Goal: Task Accomplishment & Management: Manage account settings

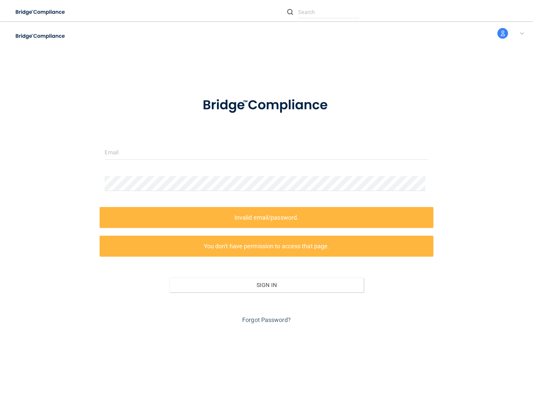
click at [267, 200] on form "Invalid email/password. You don't have permission to access that page. Sign In …" at bounding box center [267, 207] width 324 height 238
click at [49, 12] on img at bounding box center [40, 12] width 61 height 14
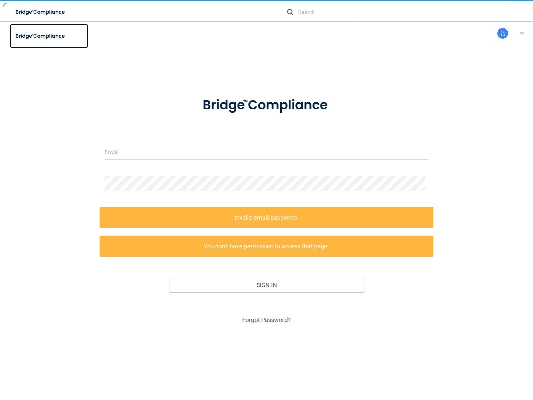
click at [49, 36] on img at bounding box center [40, 36] width 61 height 14
click at [323, 12] on input "text" at bounding box center [328, 12] width 61 height 12
type input "nessus_was_textle8vzvi9"
type input "nessus_was_textigk3h7wr"
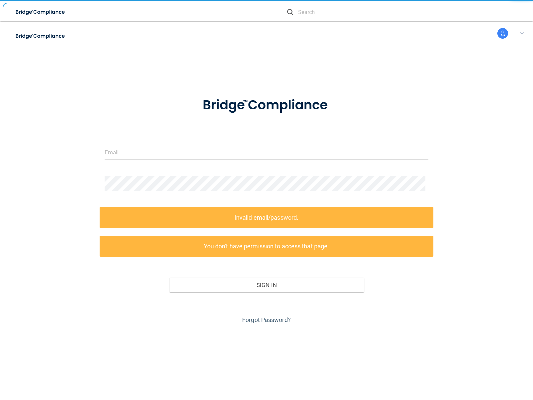
click at [290, 12] on img at bounding box center [290, 12] width 6 height 6
type input "nessus_was_textlopqzo2c"
click at [329, 12] on input "text" at bounding box center [328, 12] width 61 height 12
type input "[EMAIL_ADDRESS][DOMAIN_NAME]"
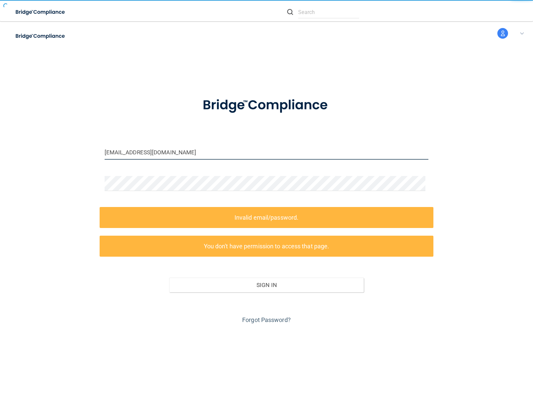
type input "wasscan4roul6jy@tenable.com"
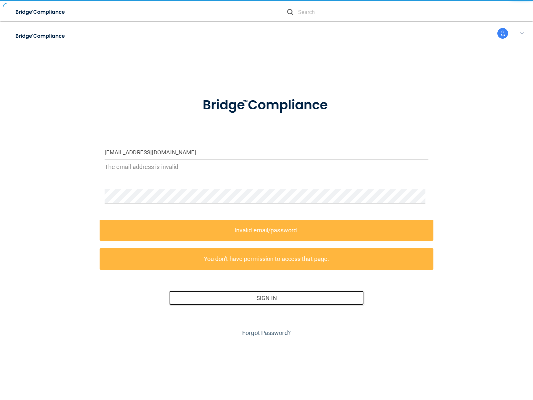
click at [264, 298] on button "Sign In" at bounding box center [266, 298] width 195 height 15
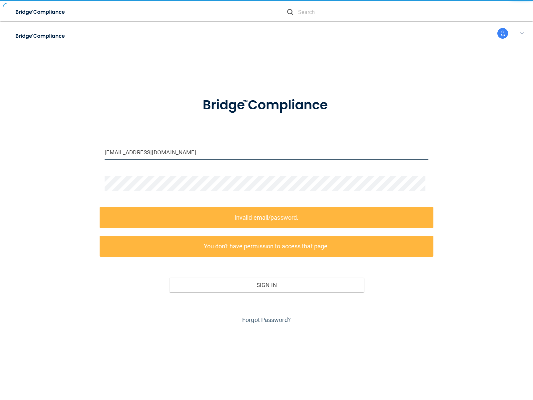
type input "[EMAIL_ADDRESS][DOMAIN_NAME]"
click at [264, 152] on input "email" at bounding box center [267, 152] width 324 height 15
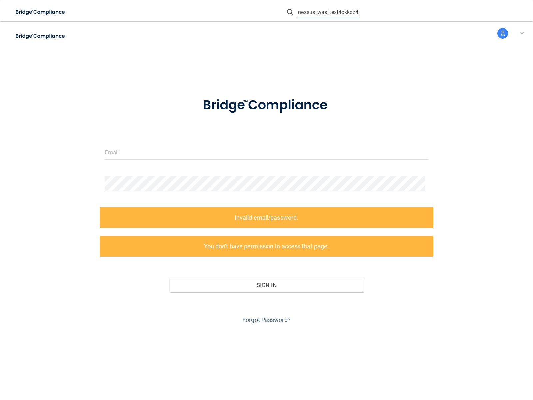
type input "nessus_was_text4okkdz4x"
type input "wasscandthg90lg@tenable.com"
type input "wasscano0679ic2@tenable.com"
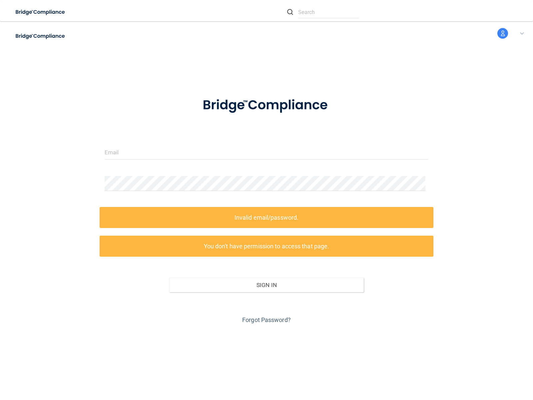
click at [264, 320] on link "Forgot Password?" at bounding box center [266, 319] width 49 height 7
click at [267, 200] on form "Invalid email/password. You don't have permission to access that page. Sign In …" at bounding box center [267, 207] width 324 height 238
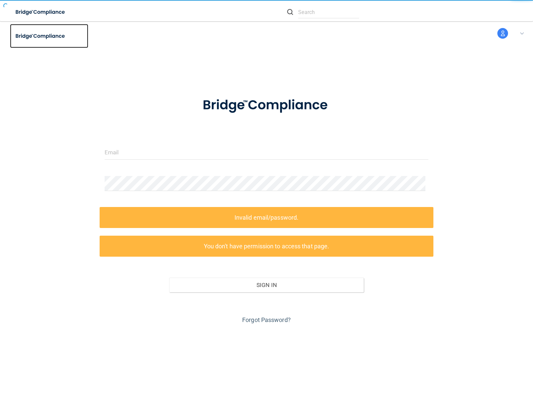
click at [49, 36] on img at bounding box center [40, 36] width 61 height 14
